Goal: Task Accomplishment & Management: Manage account settings

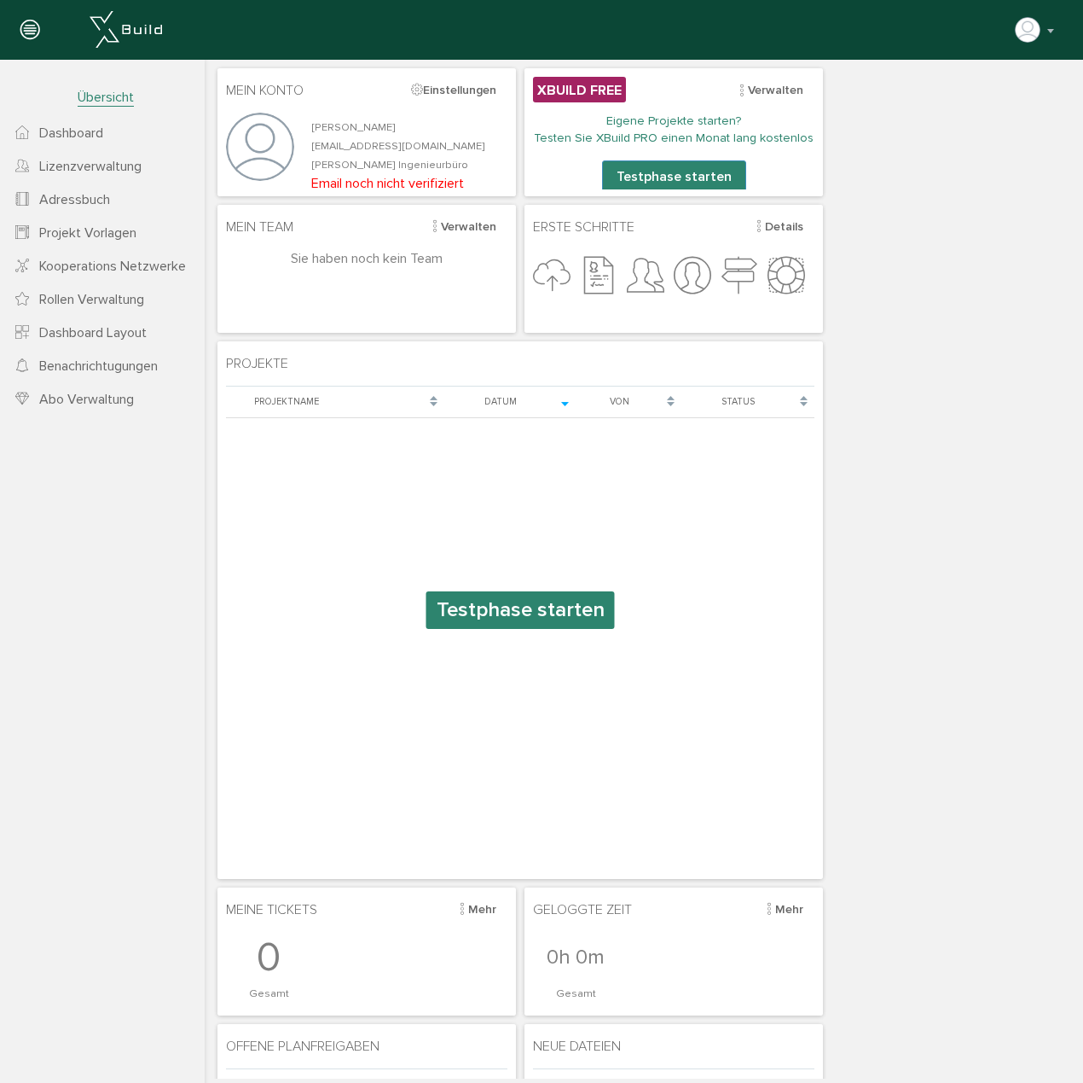
click at [146, 401] on link "Abo Verwaltung" at bounding box center [102, 398] width 205 height 33
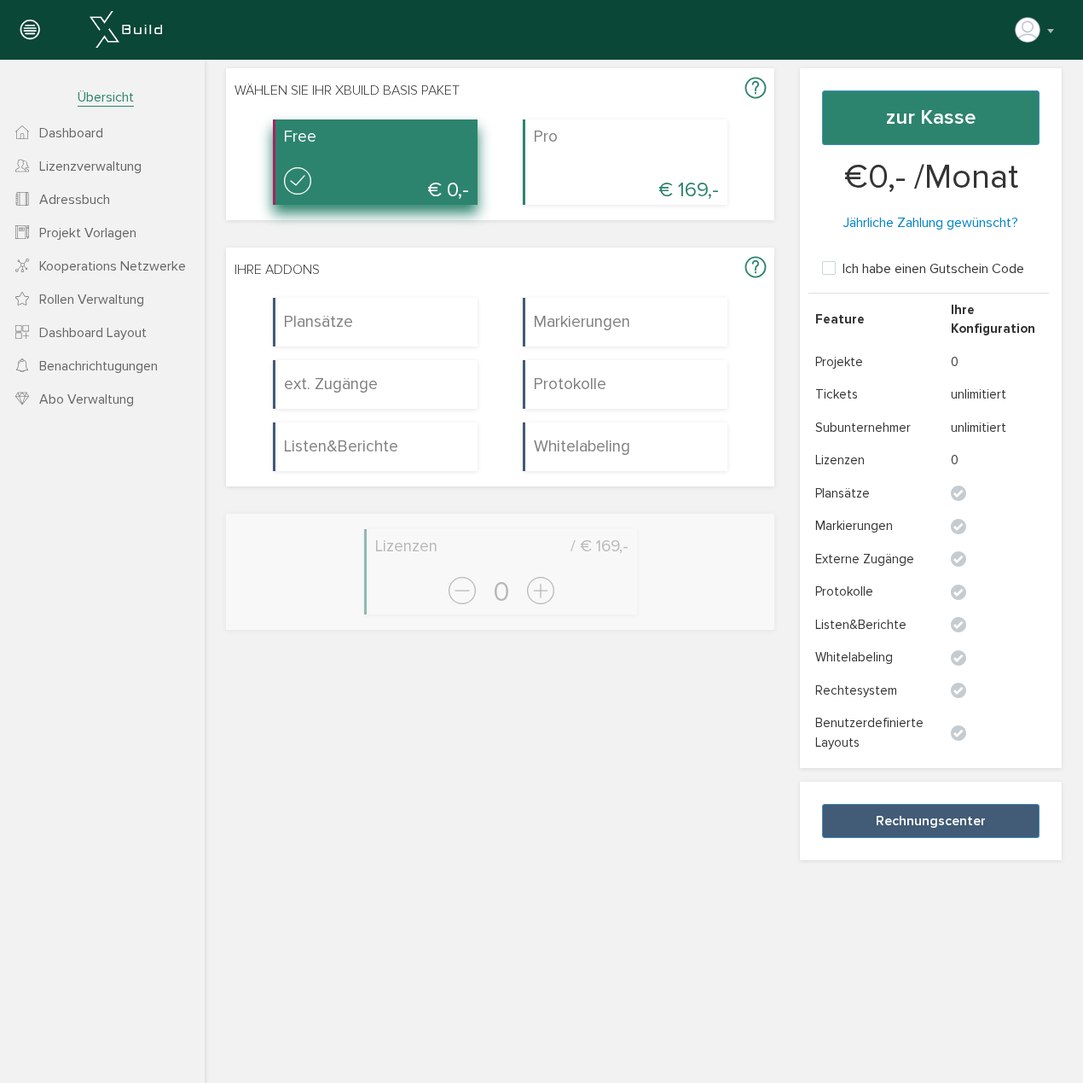
click at [746, 85] on icon at bounding box center [756, 89] width 20 height 25
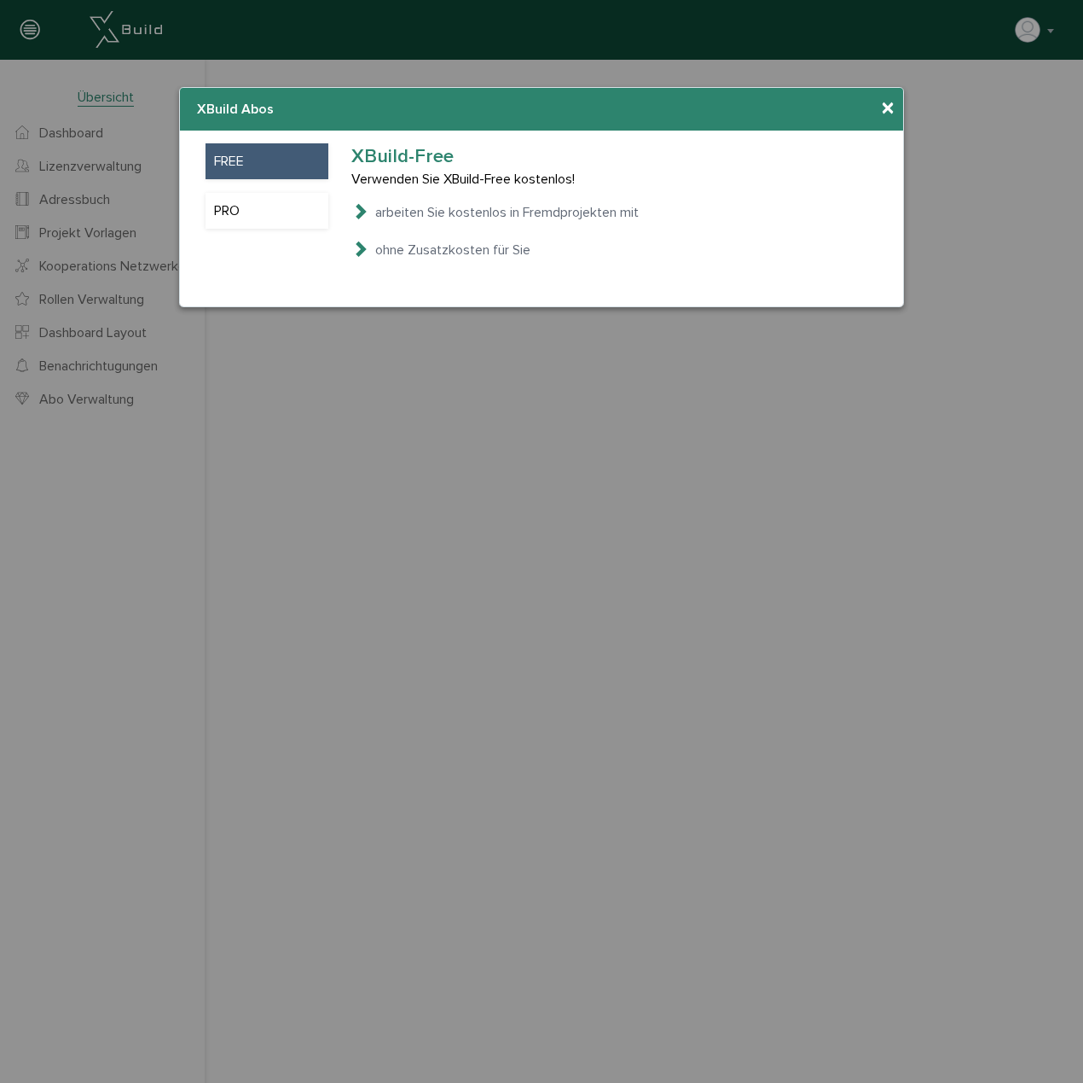
click at [363, 209] on icon at bounding box center [359, 210] width 17 height 17
click at [894, 107] on div "× XBuild Abos XBuild Add-Ons XBuild Lizenzen" at bounding box center [541, 109] width 723 height 43
drag, startPoint x: 894, startPoint y: 107, endPoint x: 882, endPoint y: 110, distance: 12.2
click at [884, 109] on span "×" at bounding box center [888, 108] width 14 height 33
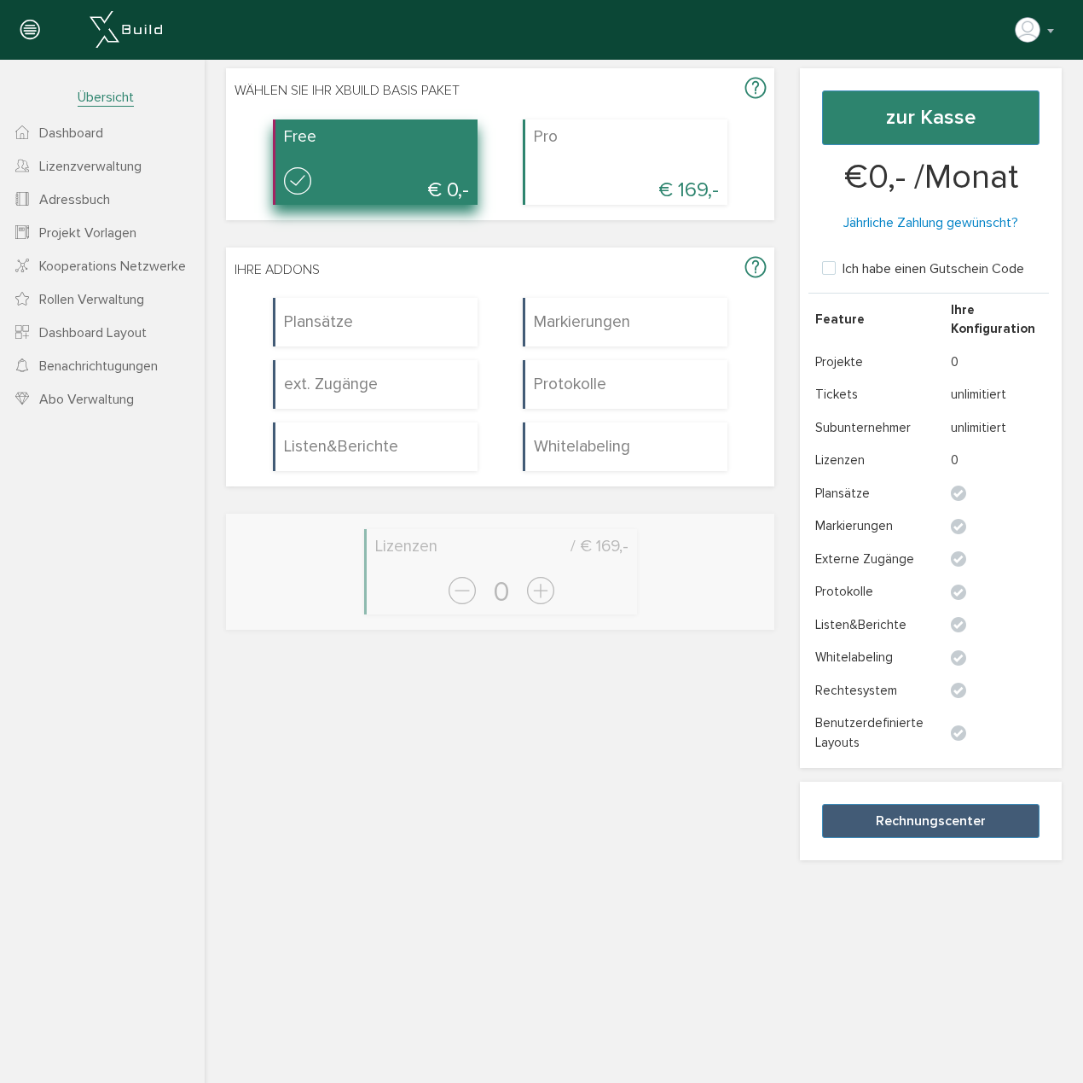
click at [131, 157] on link "Lizenzverwaltung" at bounding box center [102, 165] width 205 height 33
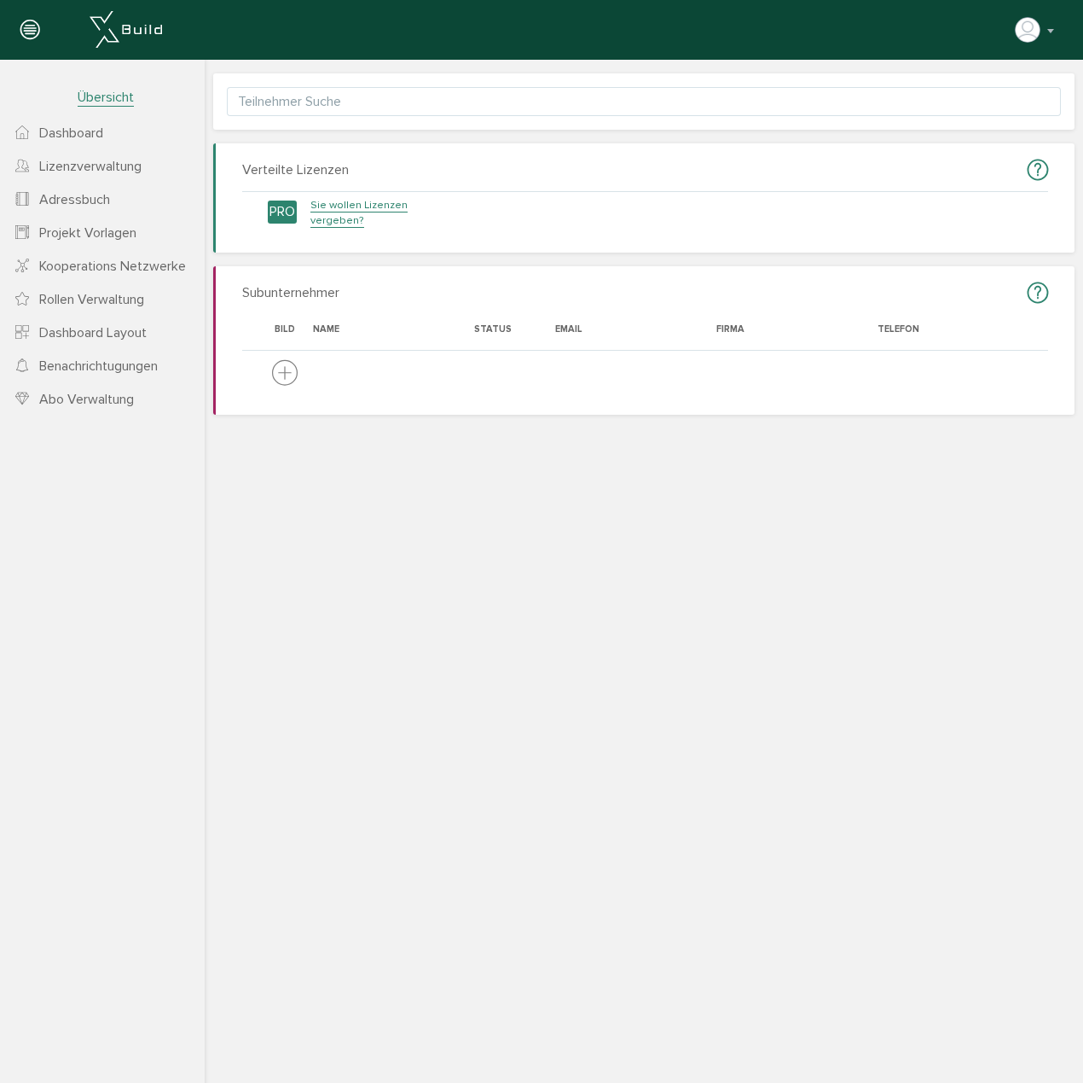
click at [84, 130] on span "Dashboard" at bounding box center [71, 133] width 64 height 17
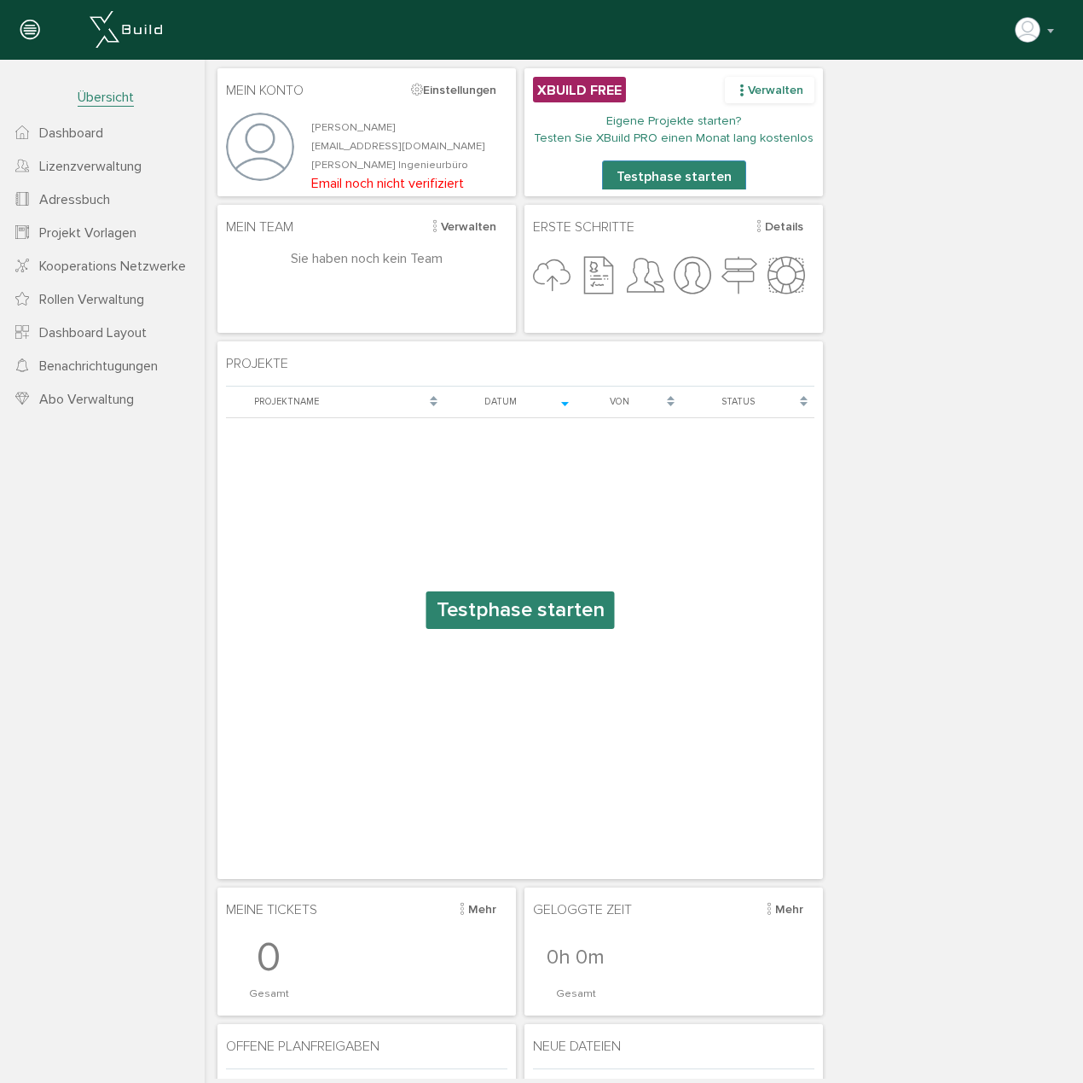
click at [769, 90] on div "Verwalten" at bounding box center [770, 90] width 90 height 26
